Goal: Information Seeking & Learning: Learn about a topic

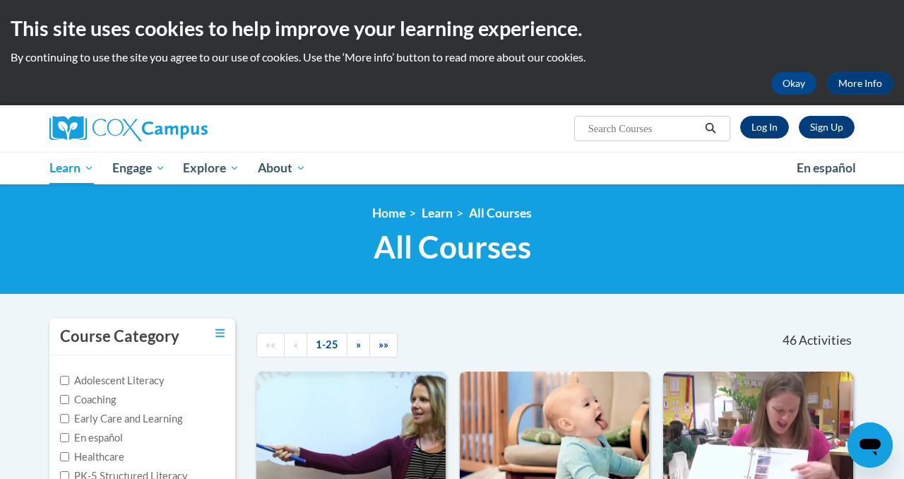
click at [621, 133] on input "Search..." at bounding box center [643, 128] width 113 height 17
drag, startPoint x: 616, startPoint y: 127, endPoint x: 537, endPoint y: 128, distance: 79.1
click at [537, 128] on div "Sign Up Log In Search Search... inte" at bounding box center [589, 123] width 551 height 36
click at [604, 127] on input "asessing" at bounding box center [643, 128] width 113 height 17
click at [599, 129] on input "asessing" at bounding box center [643, 128] width 113 height 17
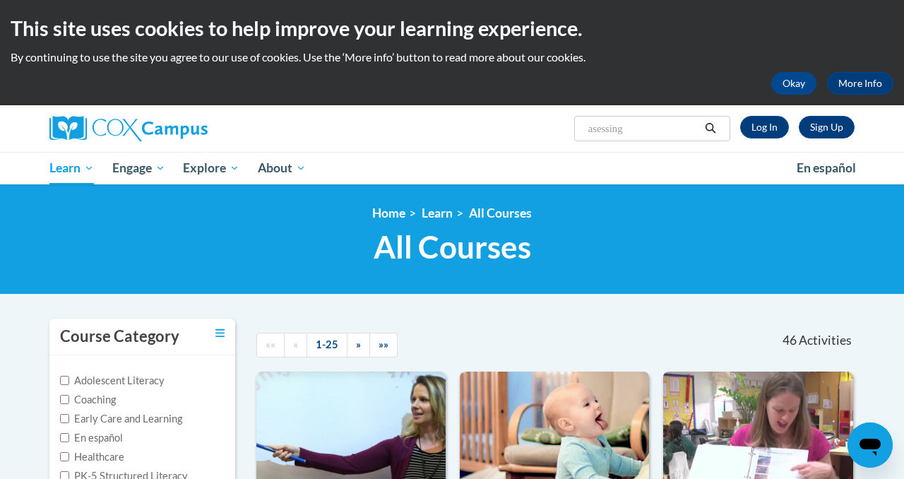
type input "assessing"
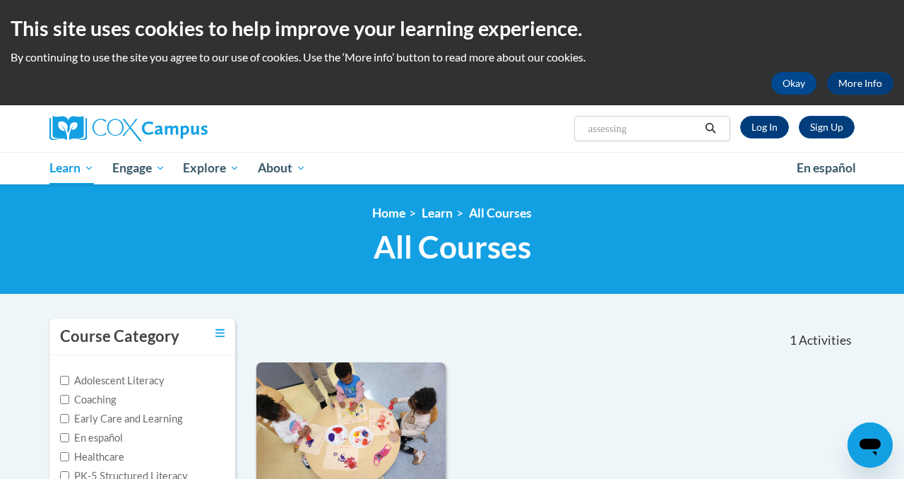
click at [651, 129] on input "assessing" at bounding box center [643, 128] width 113 height 17
type input "assessing our students"
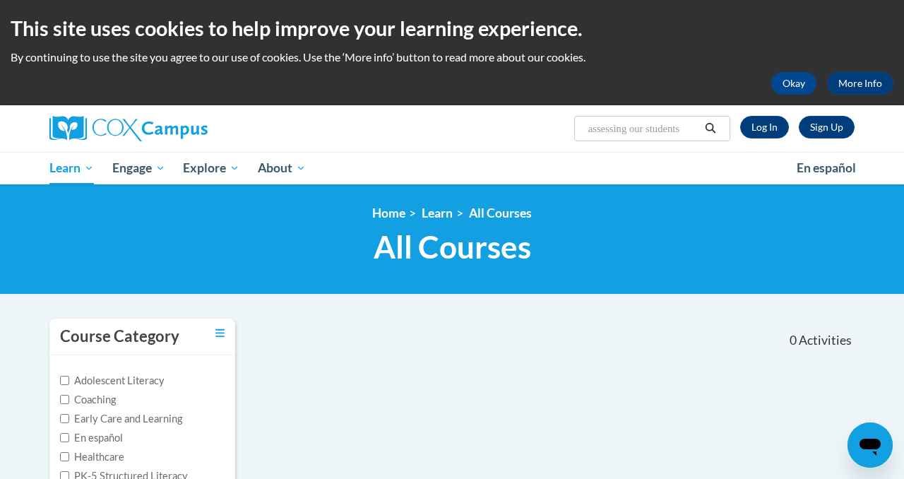
click at [693, 129] on input "assessing our students" at bounding box center [643, 128] width 113 height 17
drag, startPoint x: 693, startPoint y: 129, endPoint x: 566, endPoint y: 131, distance: 127.1
click at [566, 131] on div "Sign Up Log In Search Search... assessing our students" at bounding box center [589, 123] width 551 height 36
type input "data driven"
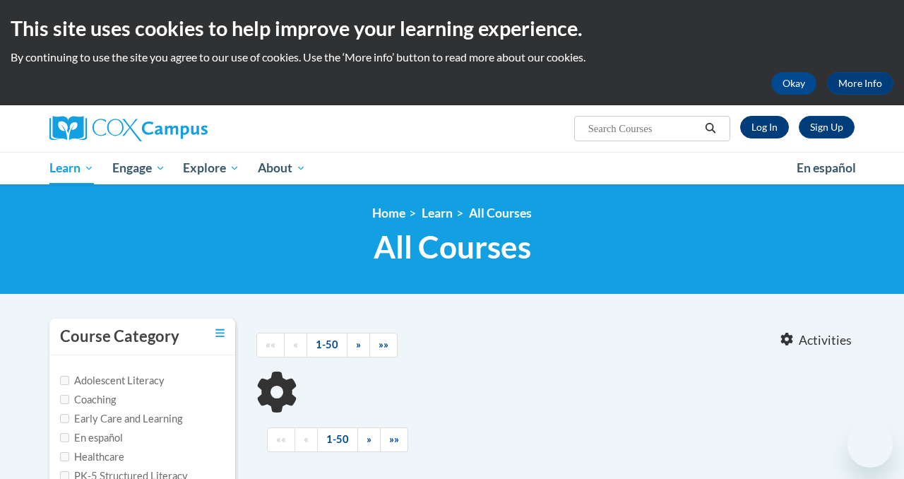
type input "data driven"
click at [756, 128] on link "Log In" at bounding box center [764, 127] width 49 height 23
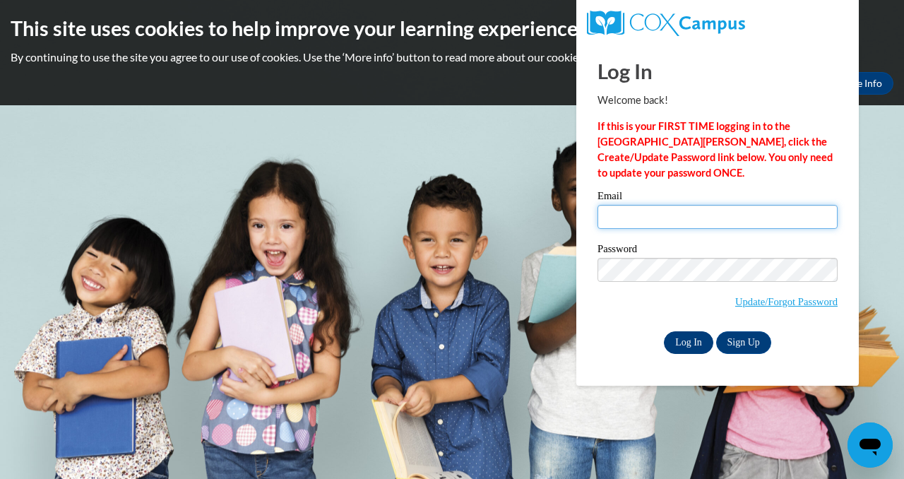
type input "[EMAIL_ADDRESS][DOMAIN_NAME]"
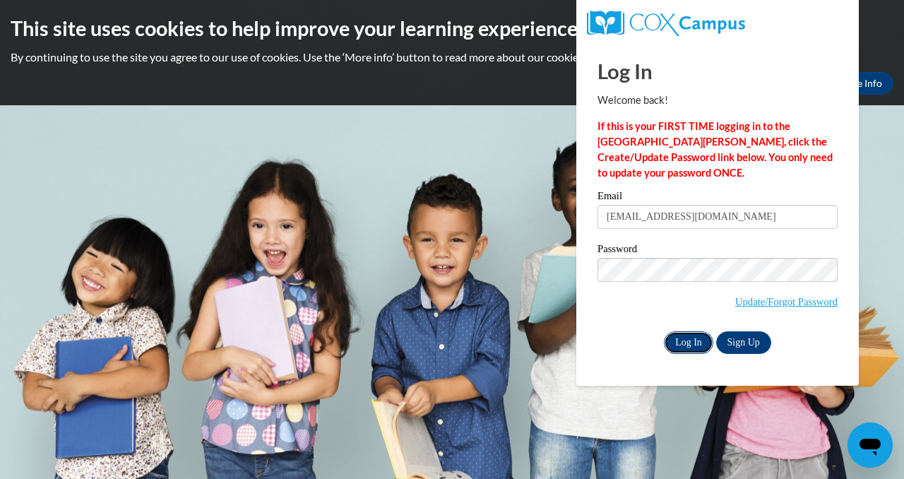
click at [689, 344] on input "Log In" at bounding box center [688, 342] width 49 height 23
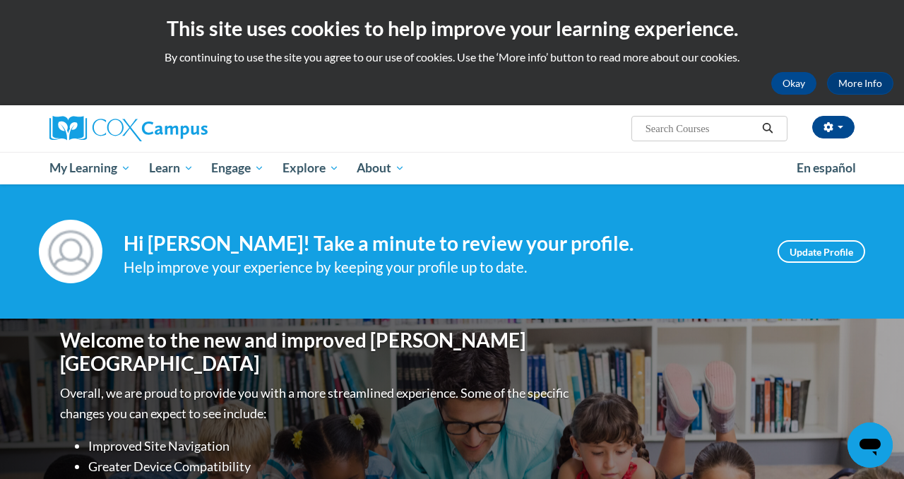
click at [676, 128] on input "Search..." at bounding box center [700, 128] width 113 height 17
paste input "d"
type input "data driven"
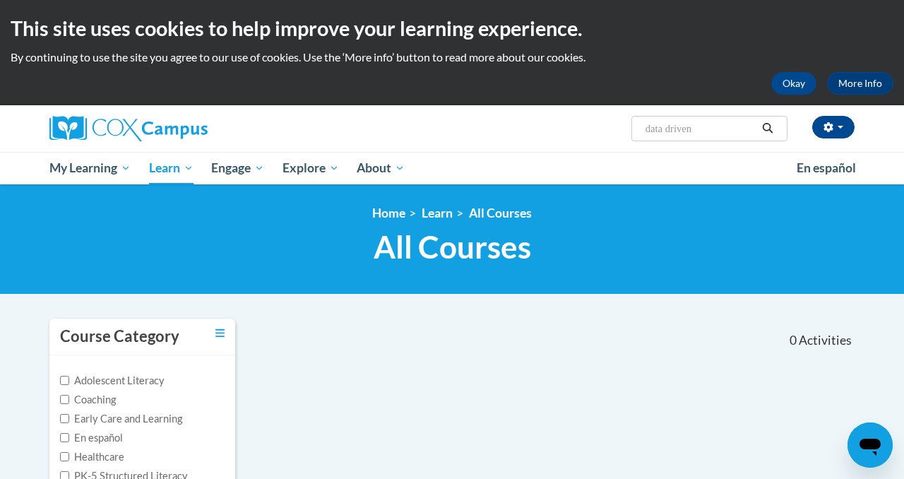
click at [693, 129] on input "data driven" at bounding box center [700, 128] width 113 height 17
click at [709, 132] on input "data driven" at bounding box center [700, 128] width 113 height 17
type input "data"
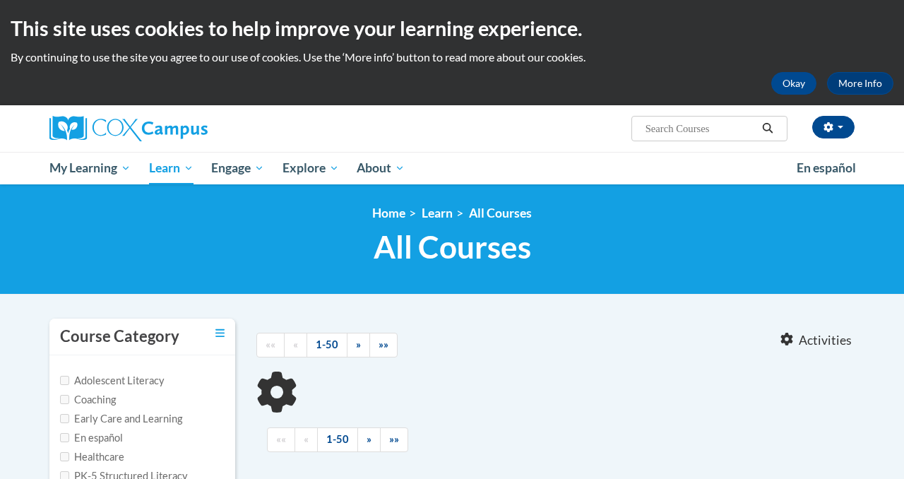
type input "data"
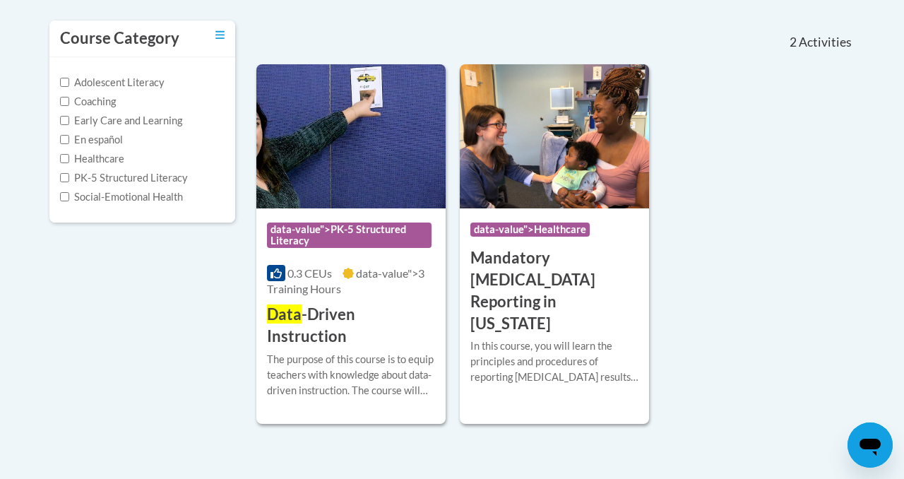
scroll to position [311, 0]
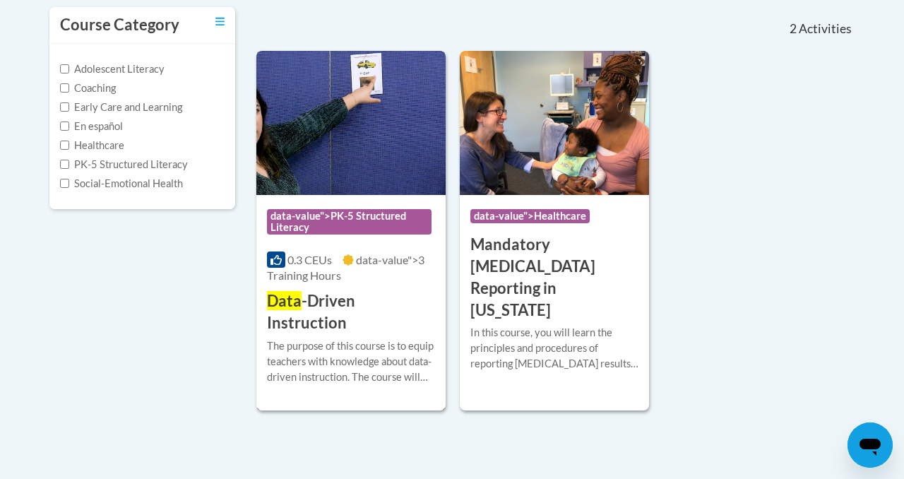
click at [407, 302] on h3 "Data -Driven Instruction" at bounding box center [351, 312] width 168 height 44
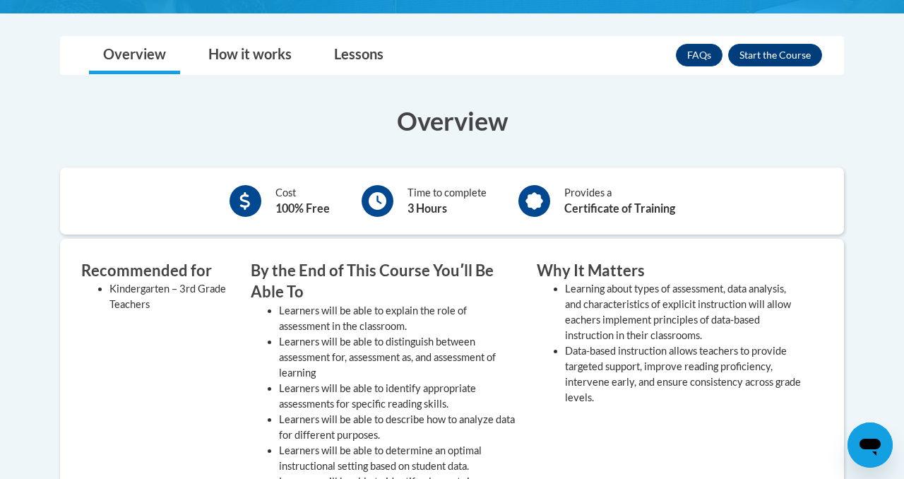
scroll to position [370, 0]
